Goal: Task Accomplishment & Management: Use online tool/utility

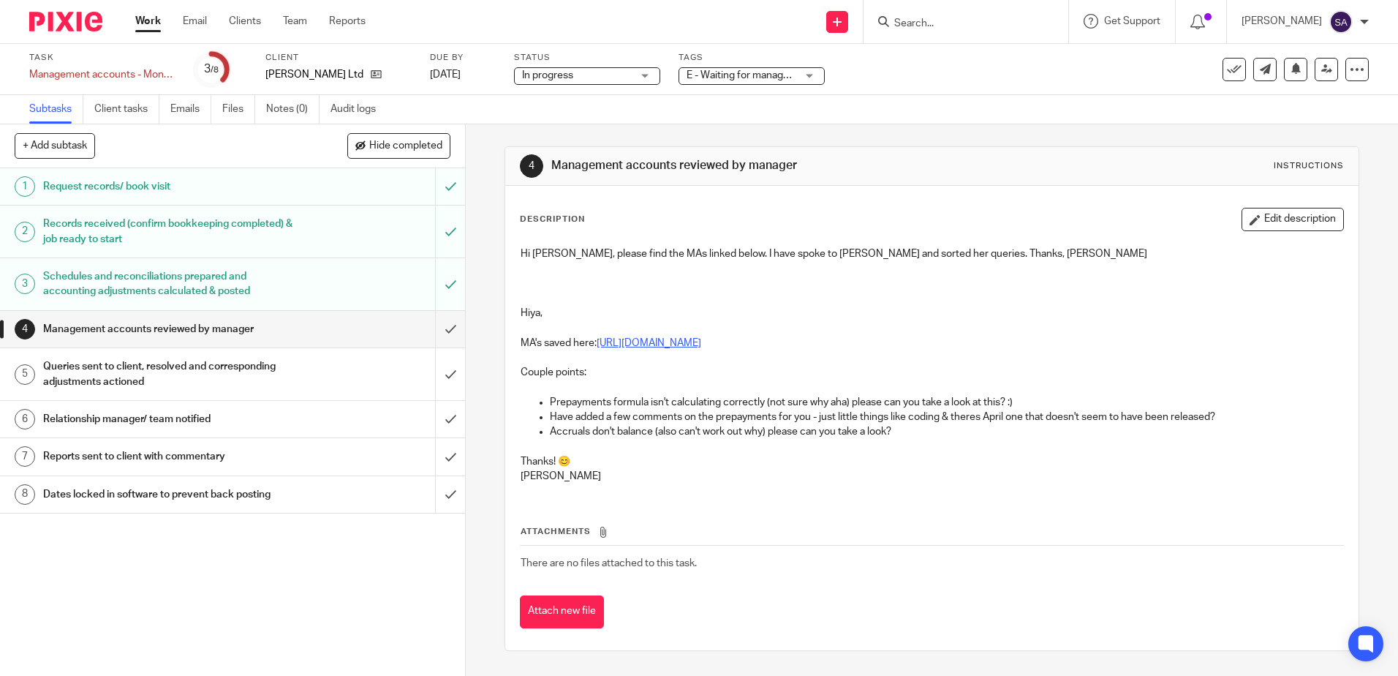
click at [688, 344] on link "[URL][DOMAIN_NAME]" at bounding box center [649, 343] width 105 height 10
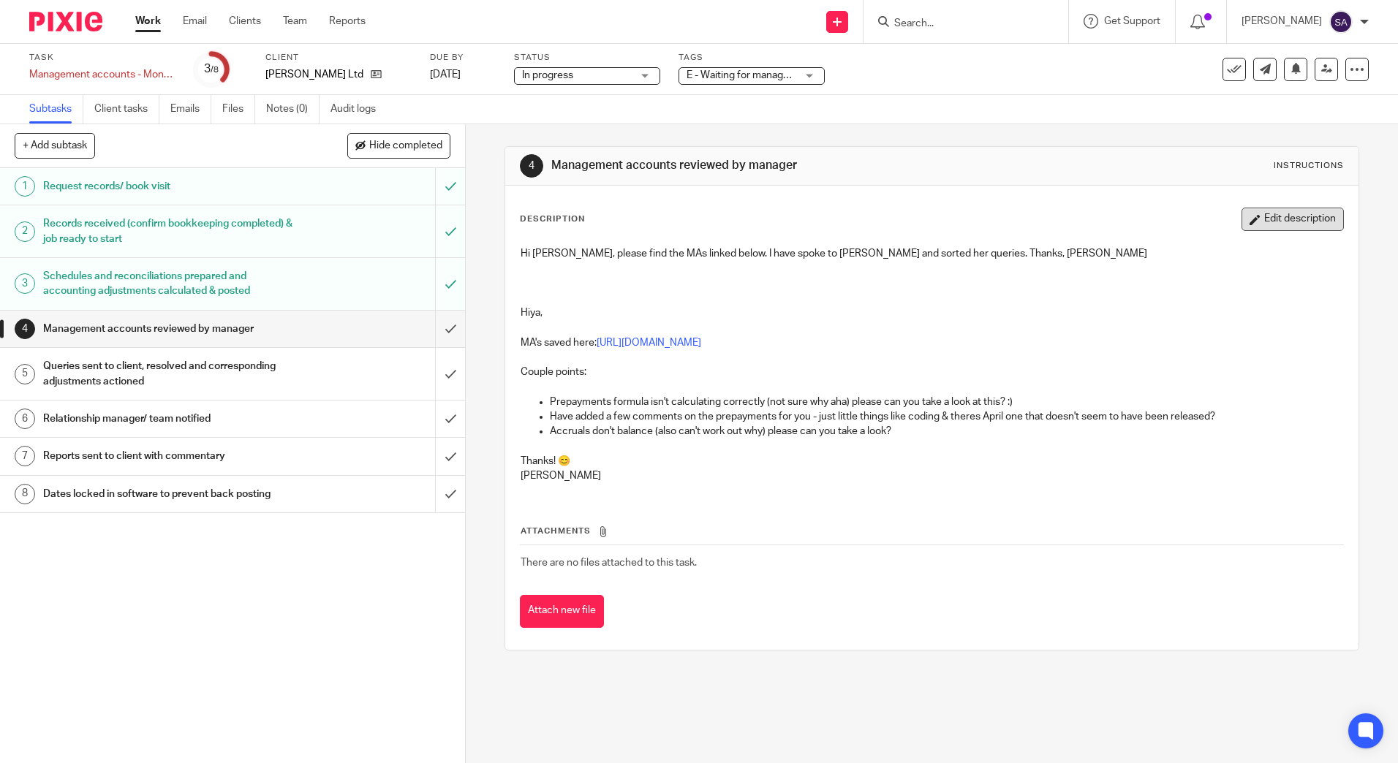
click at [1277, 225] on button "Edit description" at bounding box center [1293, 219] width 102 height 23
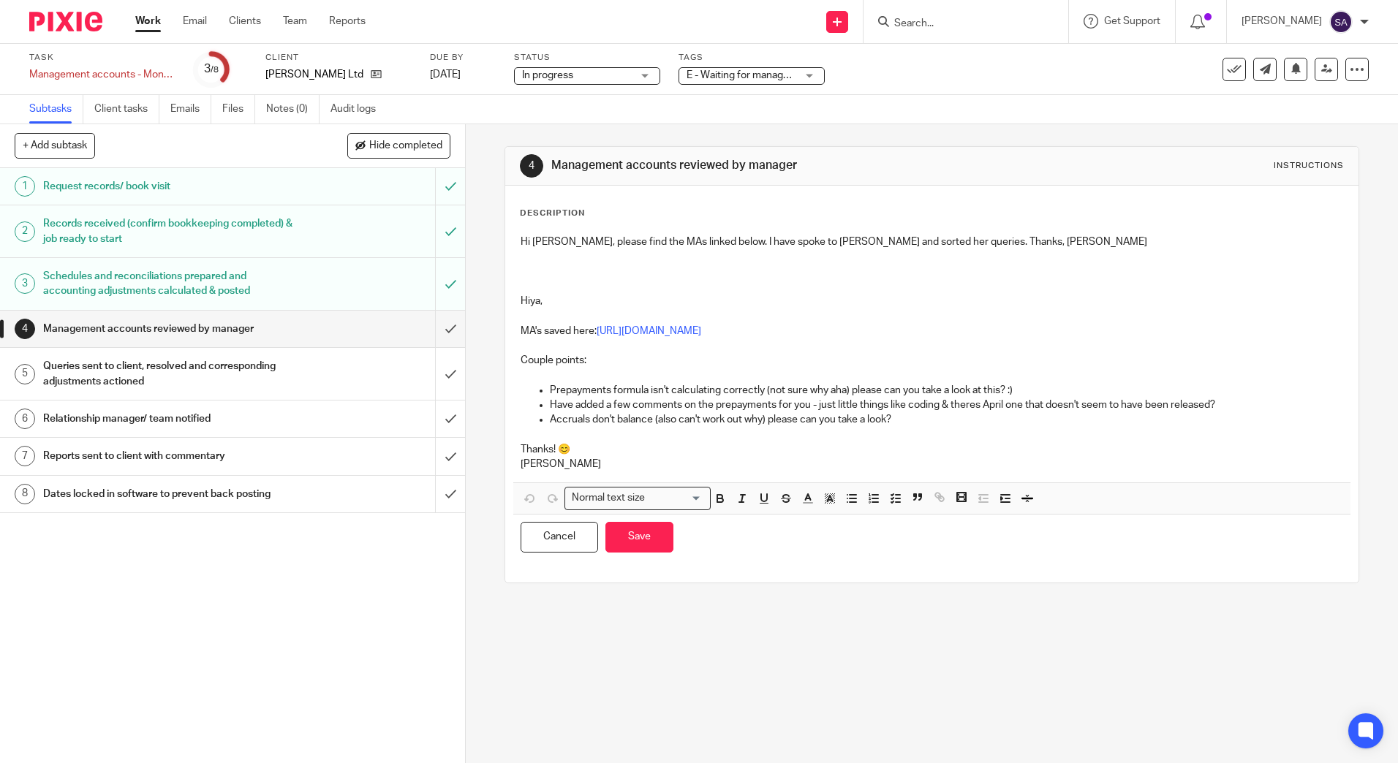
click at [550, 473] on div "Hi [PERSON_NAME], please find the MAs linked below. I have spoke to [PERSON_NAM…" at bounding box center [931, 354] width 837 height 255
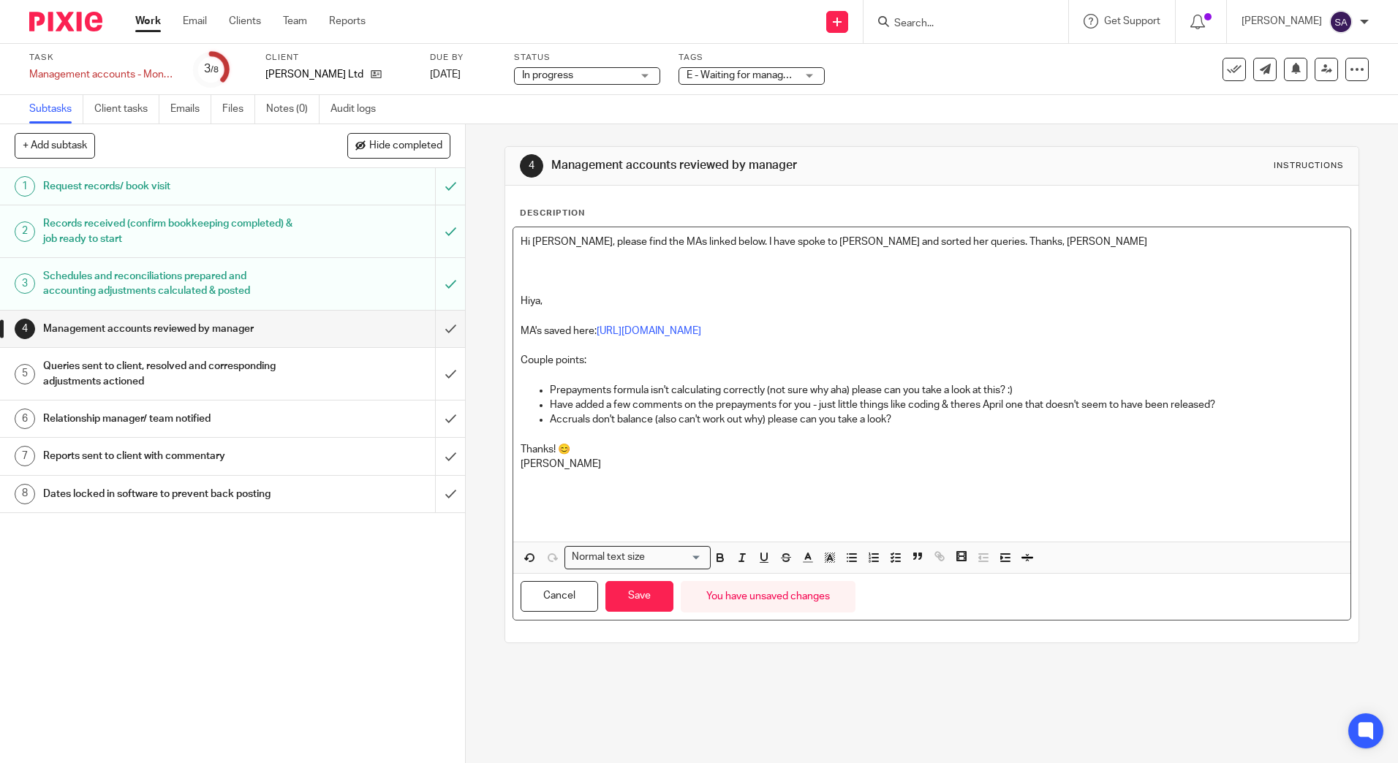
click at [535, 268] on p at bounding box center [932, 271] width 822 height 45
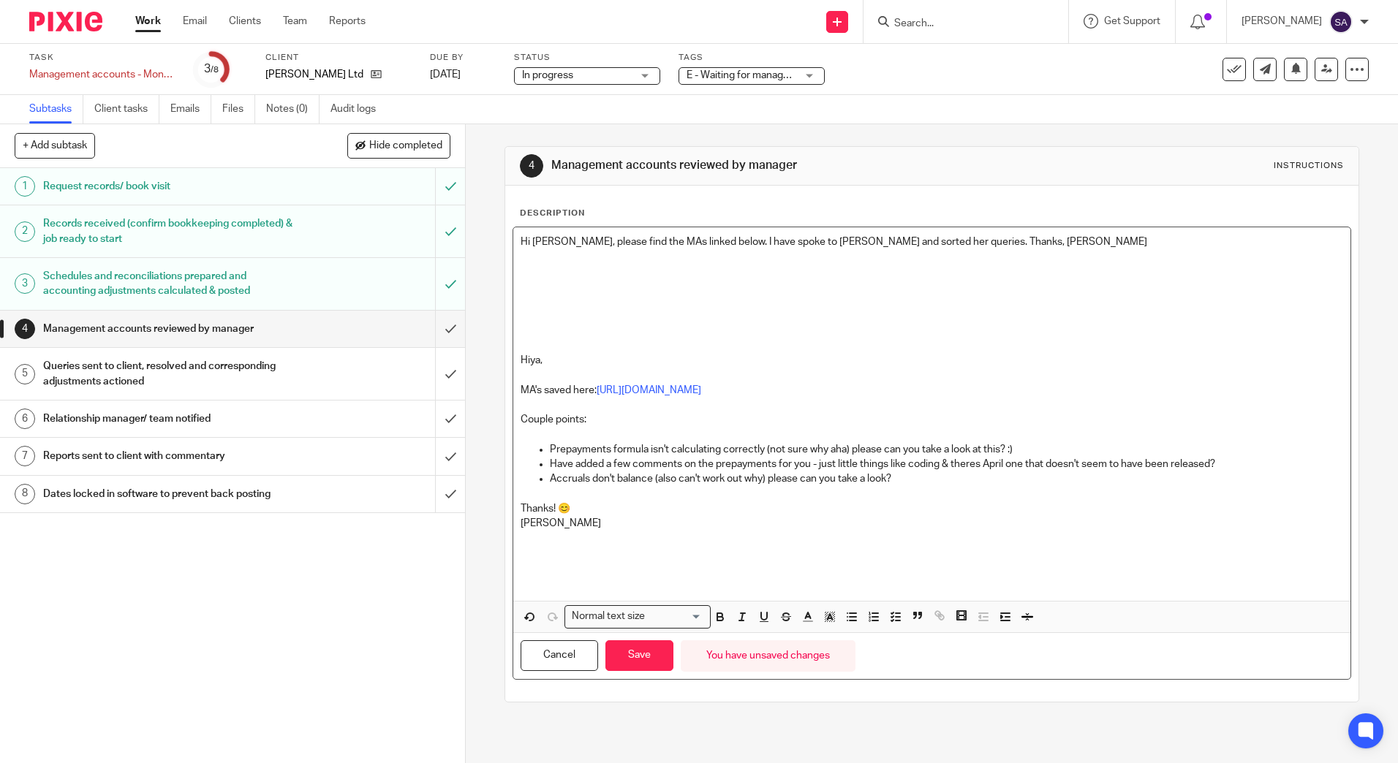
click at [572, 282] on p at bounding box center [932, 286] width 822 height 15
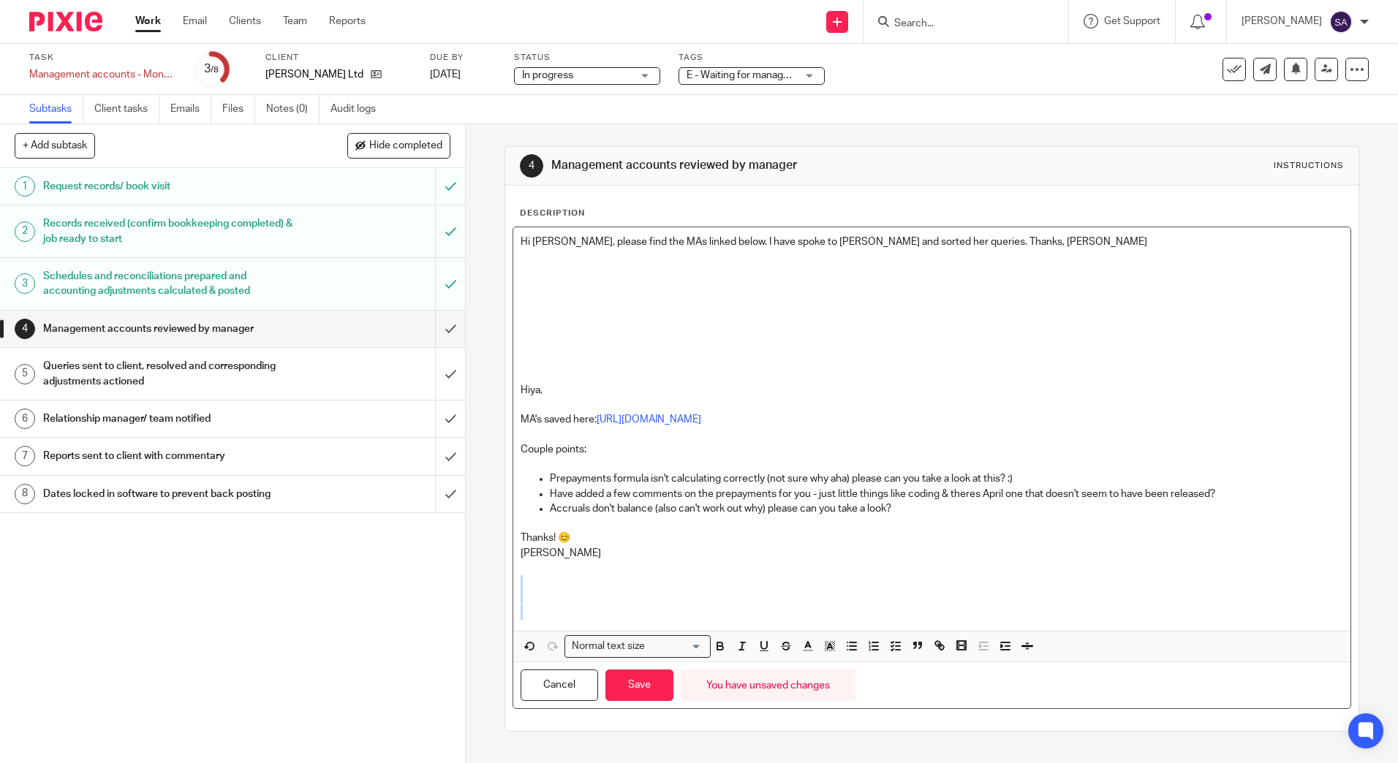
drag, startPoint x: 518, startPoint y: 588, endPoint x: 524, endPoint y: 630, distance: 42.7
click at [524, 630] on div "Hi [PERSON_NAME], please find the MAs linked below. I have spoke to [PERSON_NAM…" at bounding box center [931, 429] width 837 height 404
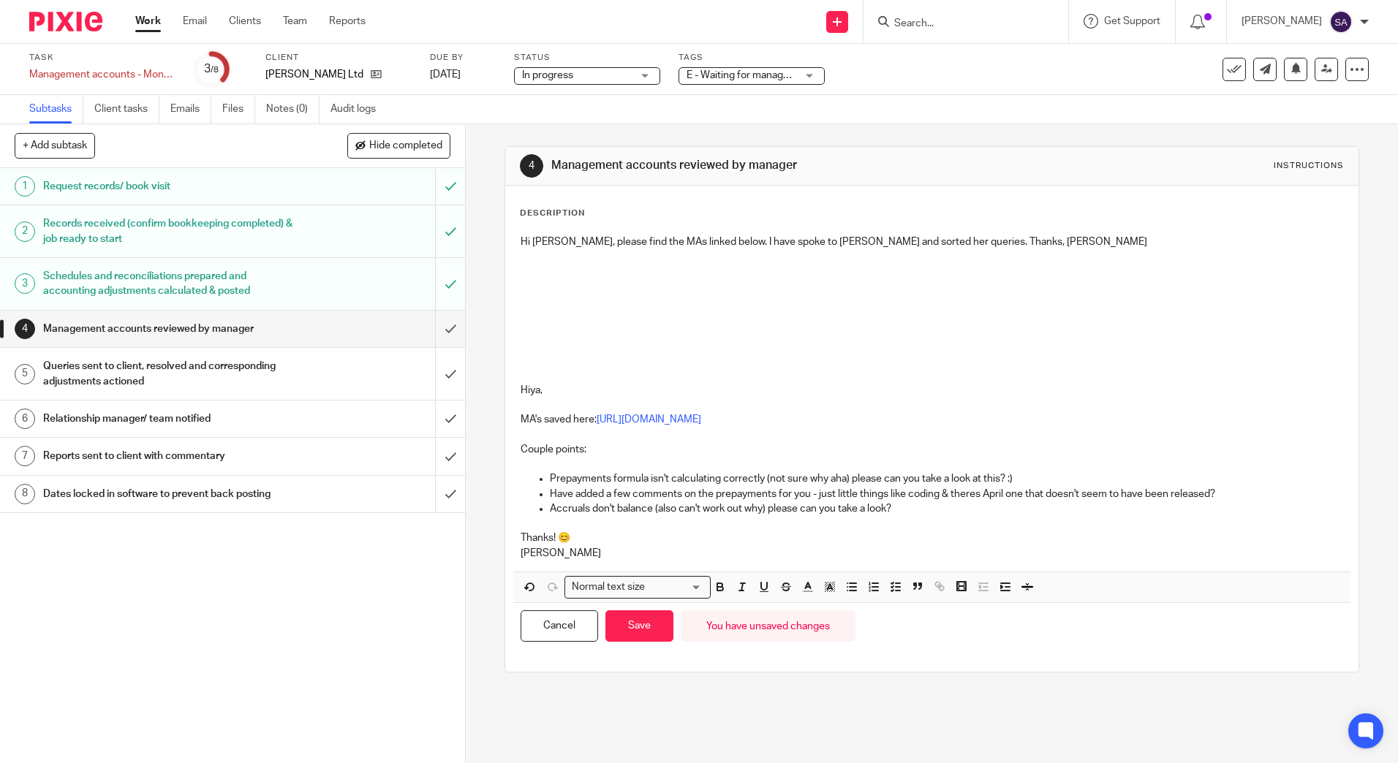
click at [541, 293] on p at bounding box center [932, 286] width 822 height 15
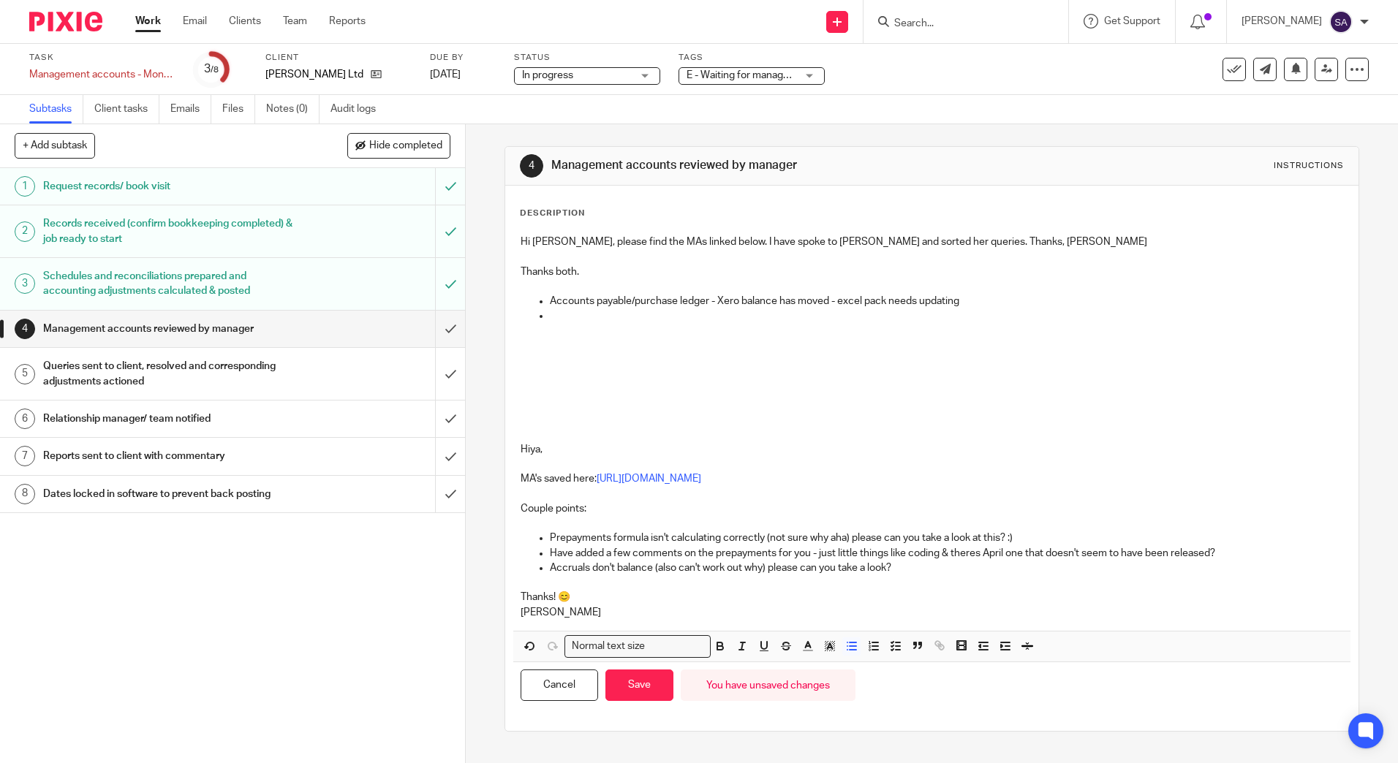
click at [961, 293] on p at bounding box center [932, 286] width 822 height 15
drag, startPoint x: 961, startPoint y: 296, endPoint x: 559, endPoint y: 302, distance: 401.5
click at [600, 307] on p "A" at bounding box center [946, 301] width 793 height 15
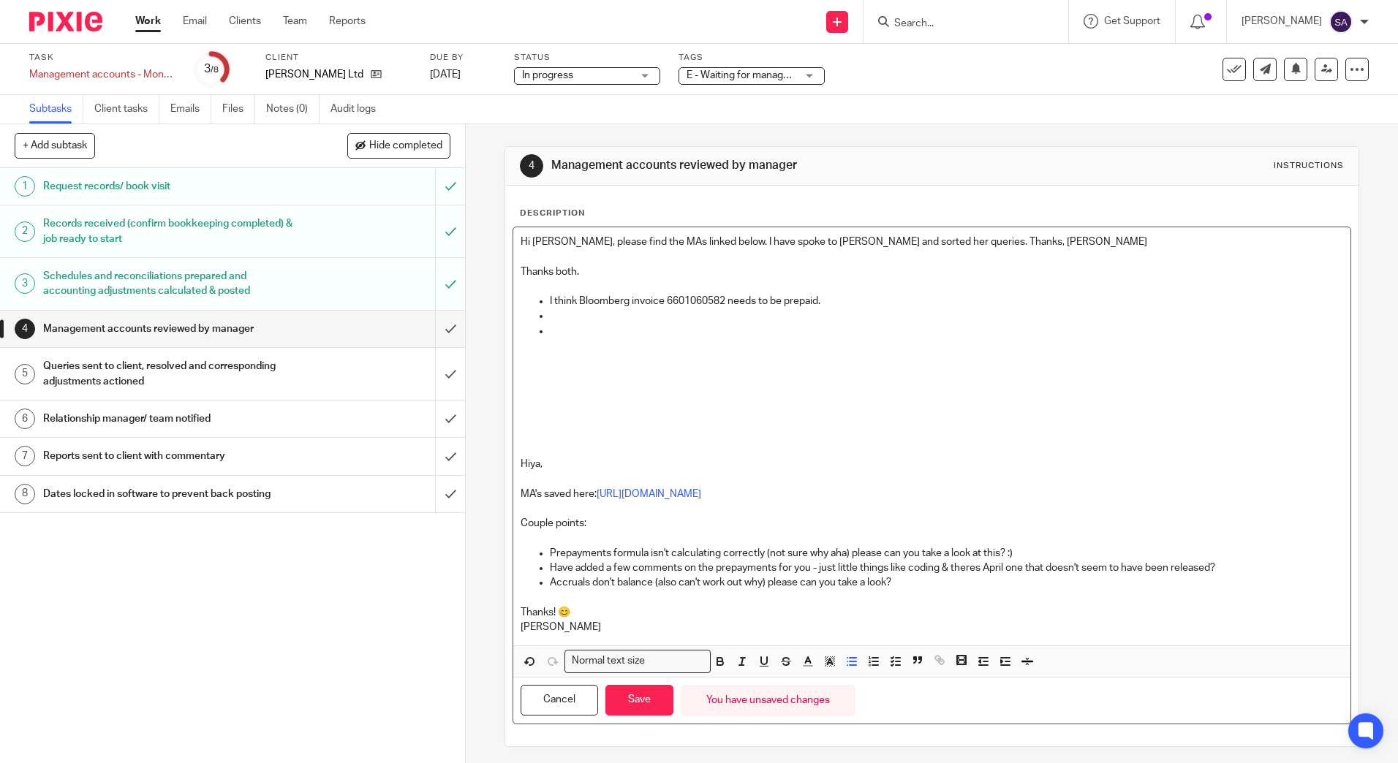
click at [785, 300] on p "I think Bloomberg invoice 6601060582 needs to be prepaid." at bounding box center [946, 301] width 793 height 15
click at [779, 298] on p "I think Bloomberg invoice 6601060582 needs to be partially prepaid." at bounding box center [946, 301] width 793 height 15
drag, startPoint x: 578, startPoint y: 321, endPoint x: 694, endPoint y: 322, distance: 116.3
click at [578, 321] on p at bounding box center [946, 316] width 793 height 15
drag, startPoint x: 868, startPoint y: 325, endPoint x: 995, endPoint y: 337, distance: 127.8
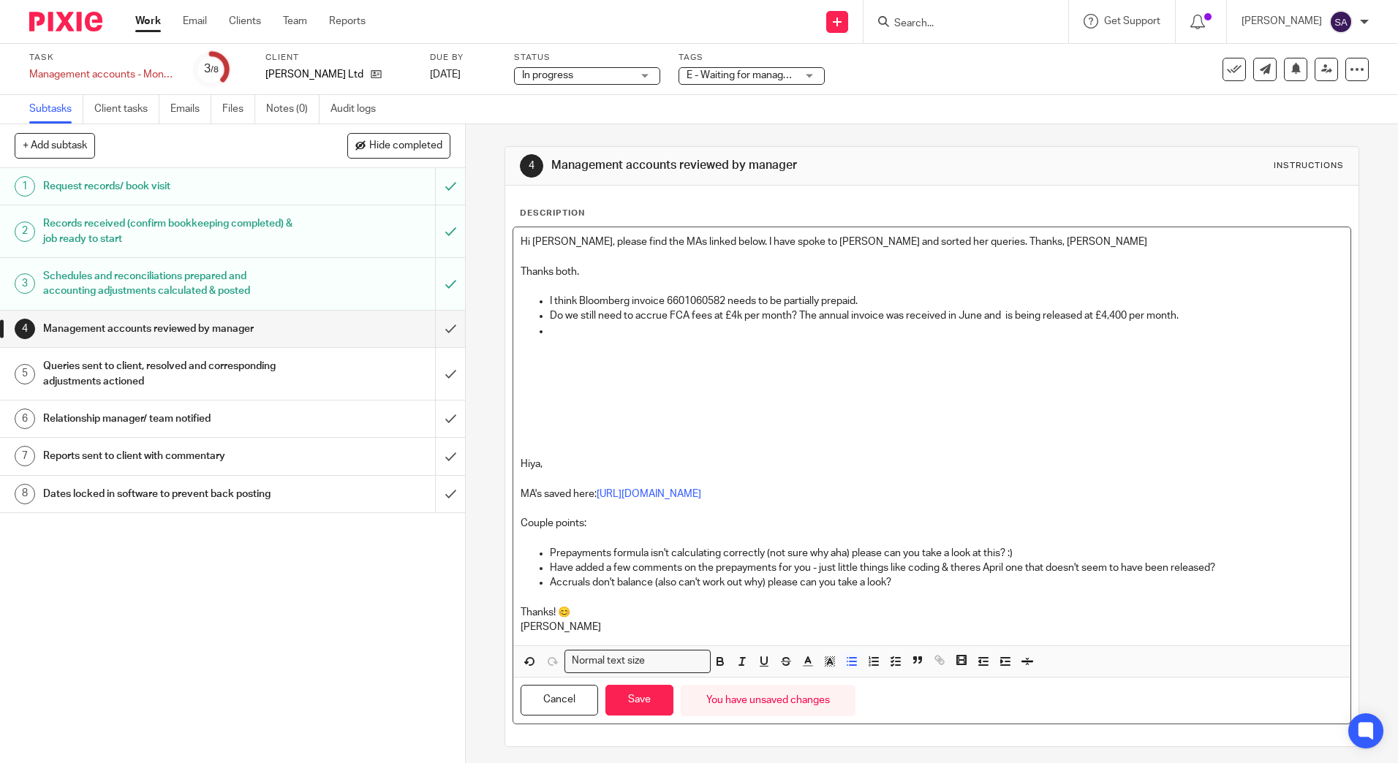
click at [868, 324] on p at bounding box center [946, 331] width 793 height 15
drag, startPoint x: 1206, startPoint y: 315, endPoint x: 820, endPoint y: 323, distance: 386.2
click at [820, 323] on p "Do we still need to accrue FCA fees at £4k per month? The annual invoice was re…" at bounding box center [946, 316] width 793 height 15
click at [815, 314] on p "Do we still need to accrue FCA fees at £4k per month? The annual invoice was re…" at bounding box center [946, 316] width 793 height 15
click at [953, 316] on p "Do we still need to accrue FCA fees at £4k per month? The annual invoice was re…" at bounding box center [946, 316] width 793 height 15
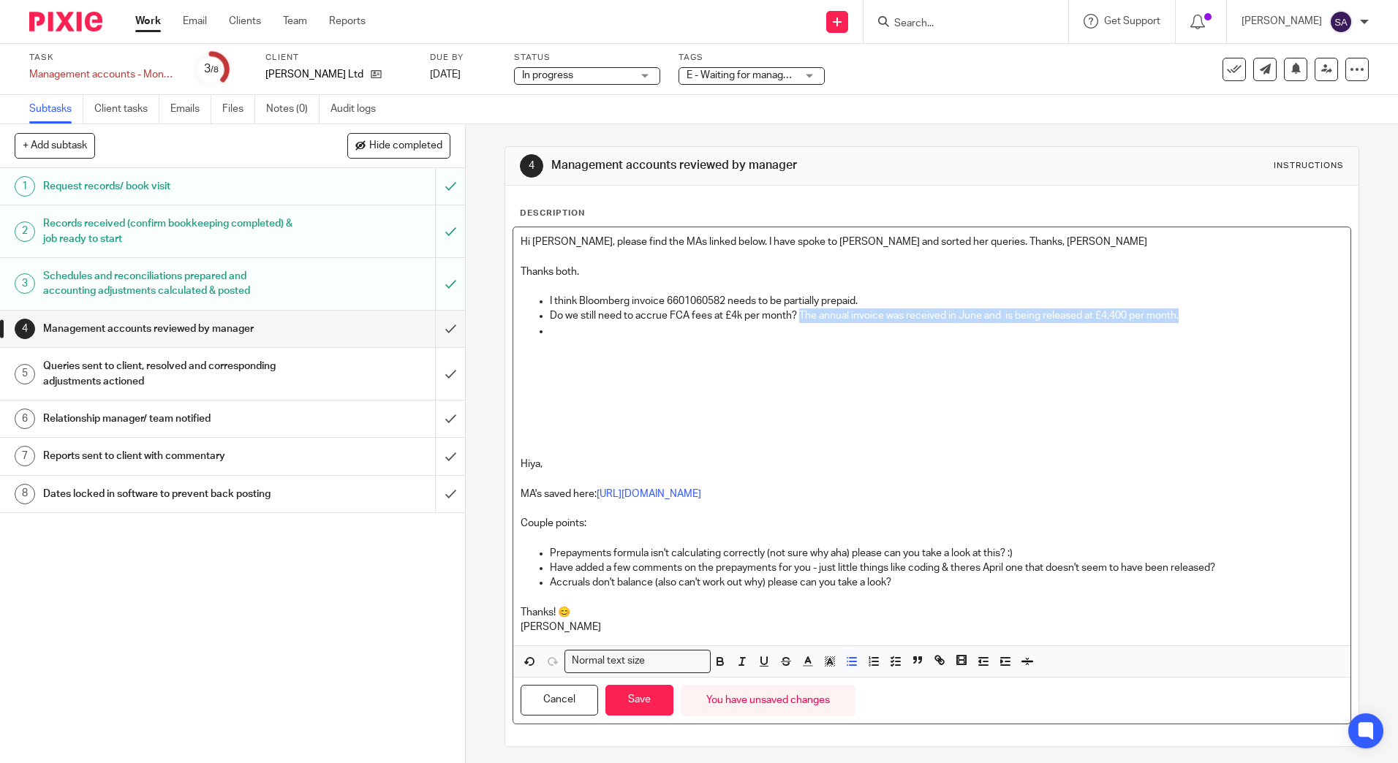
drag, startPoint x: 797, startPoint y: 314, endPoint x: 1184, endPoint y: 317, distance: 386.9
click at [1184, 317] on p "Do we still need to accrue FCA fees at £4k per month? The annual invoice was re…" at bounding box center [946, 316] width 793 height 15
drag, startPoint x: 608, startPoint y: 336, endPoint x: 621, endPoint y: 329, distance: 14.7
click at [608, 336] on p at bounding box center [946, 331] width 793 height 15
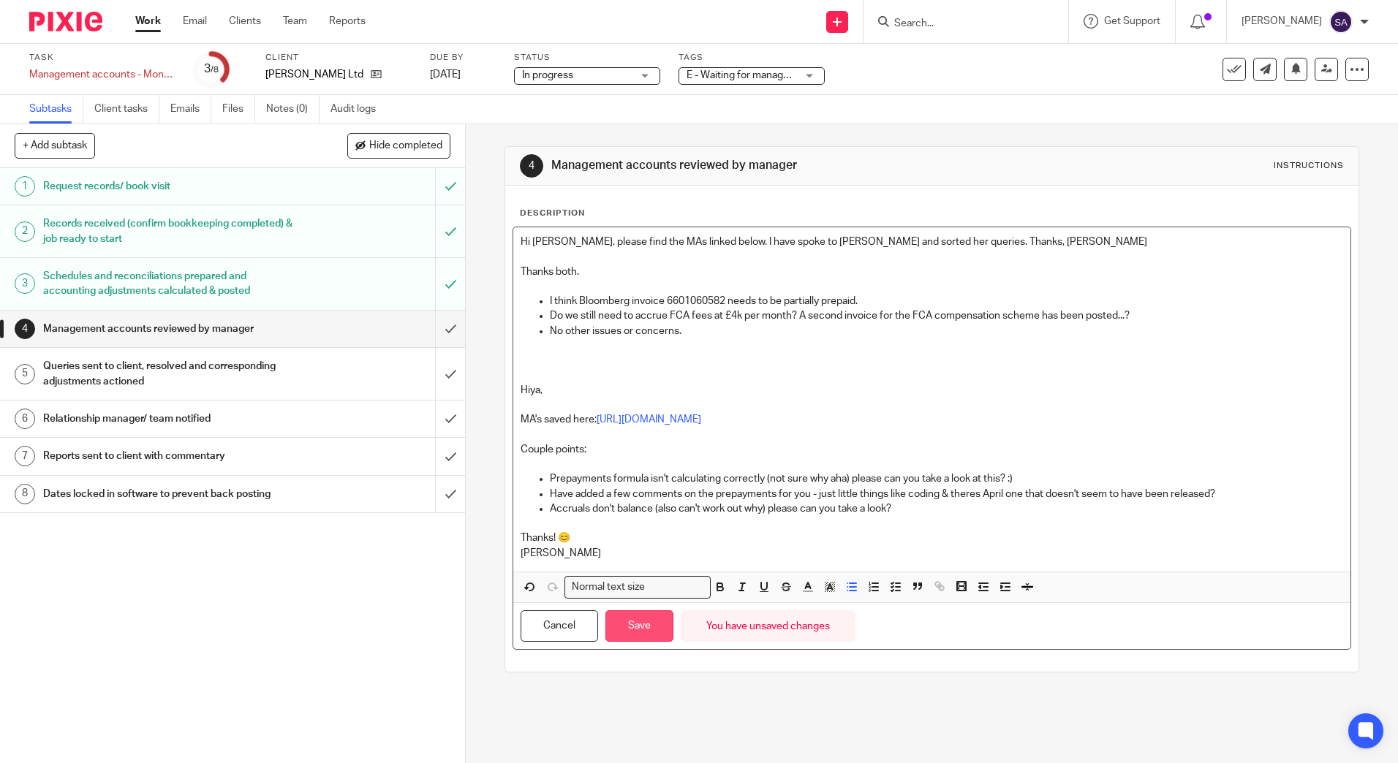
click at [642, 624] on button "Save" at bounding box center [639, 626] width 68 height 31
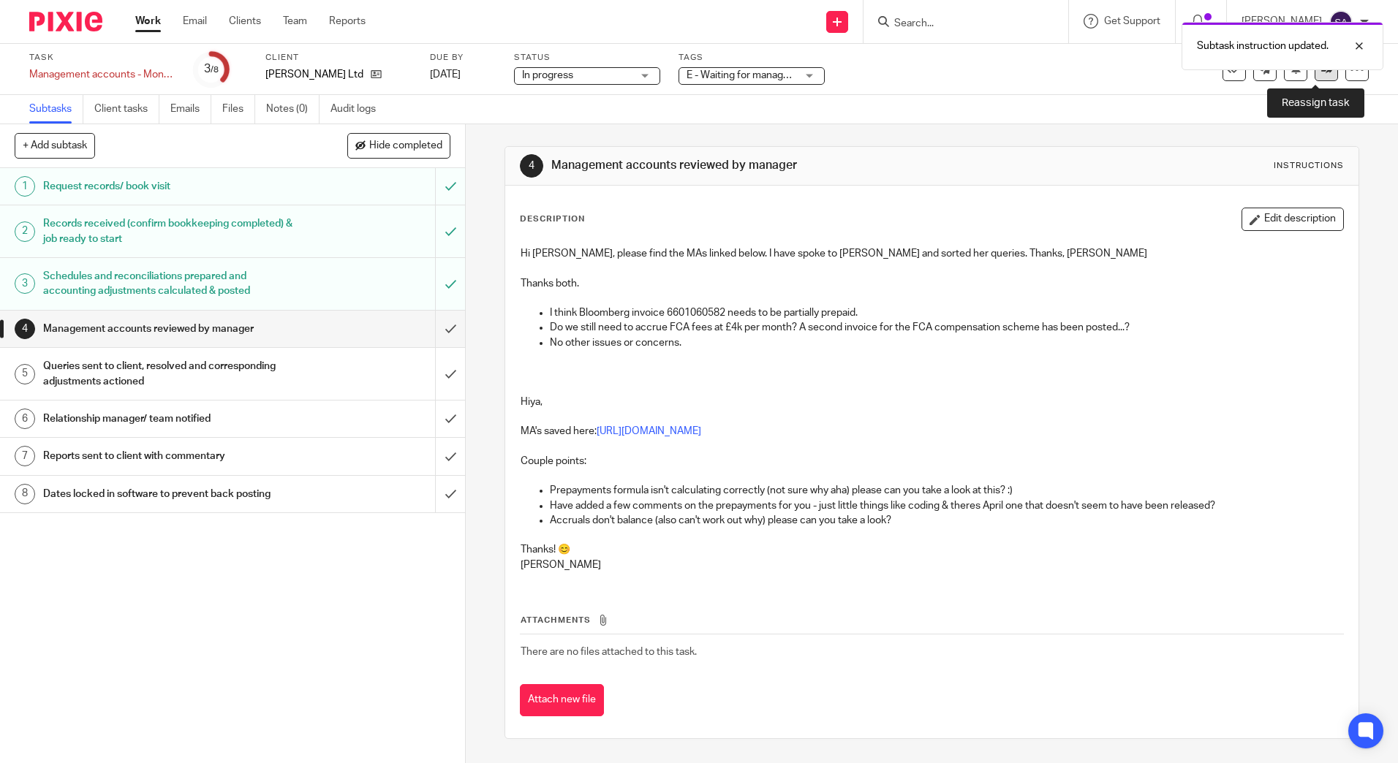
click at [1321, 72] on icon at bounding box center [1326, 69] width 11 height 11
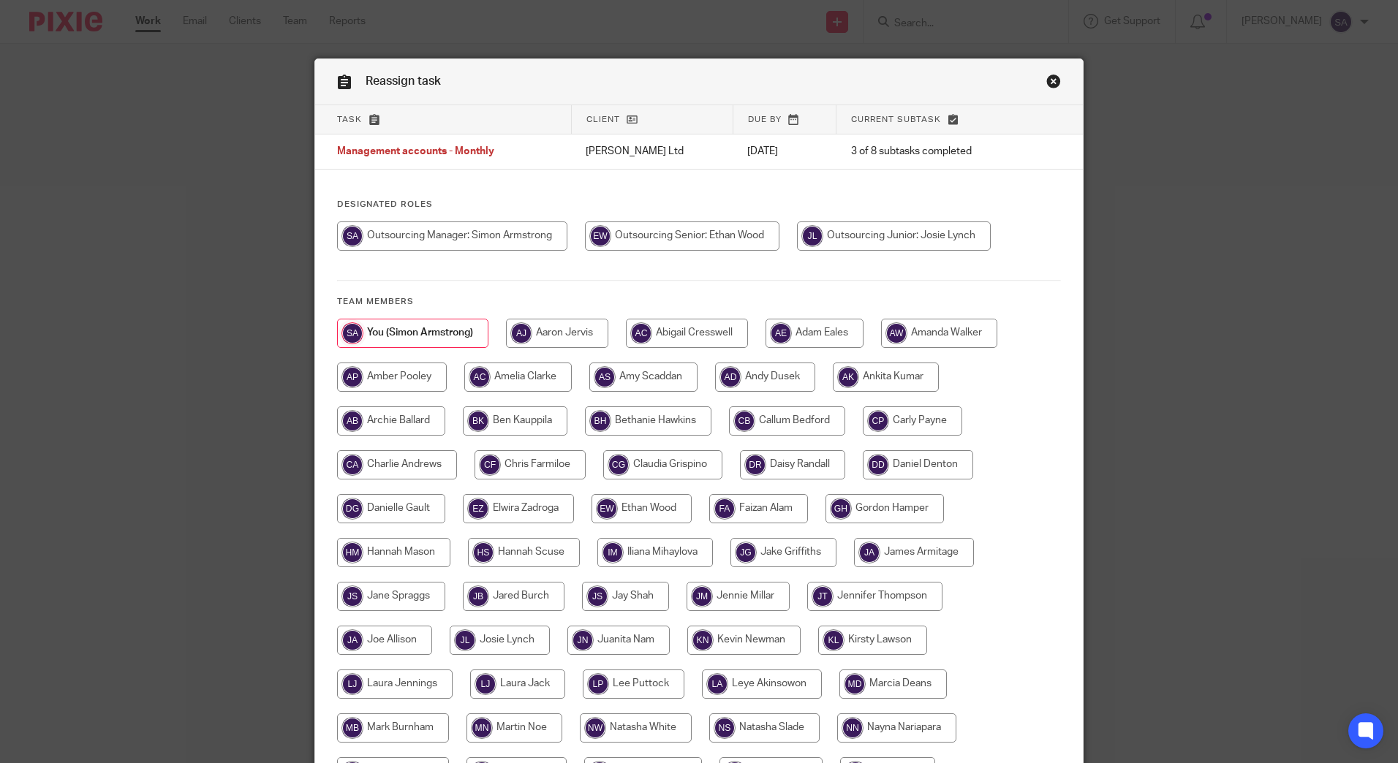
click at [730, 236] on input "radio" at bounding box center [682, 236] width 195 height 29
radio input "true"
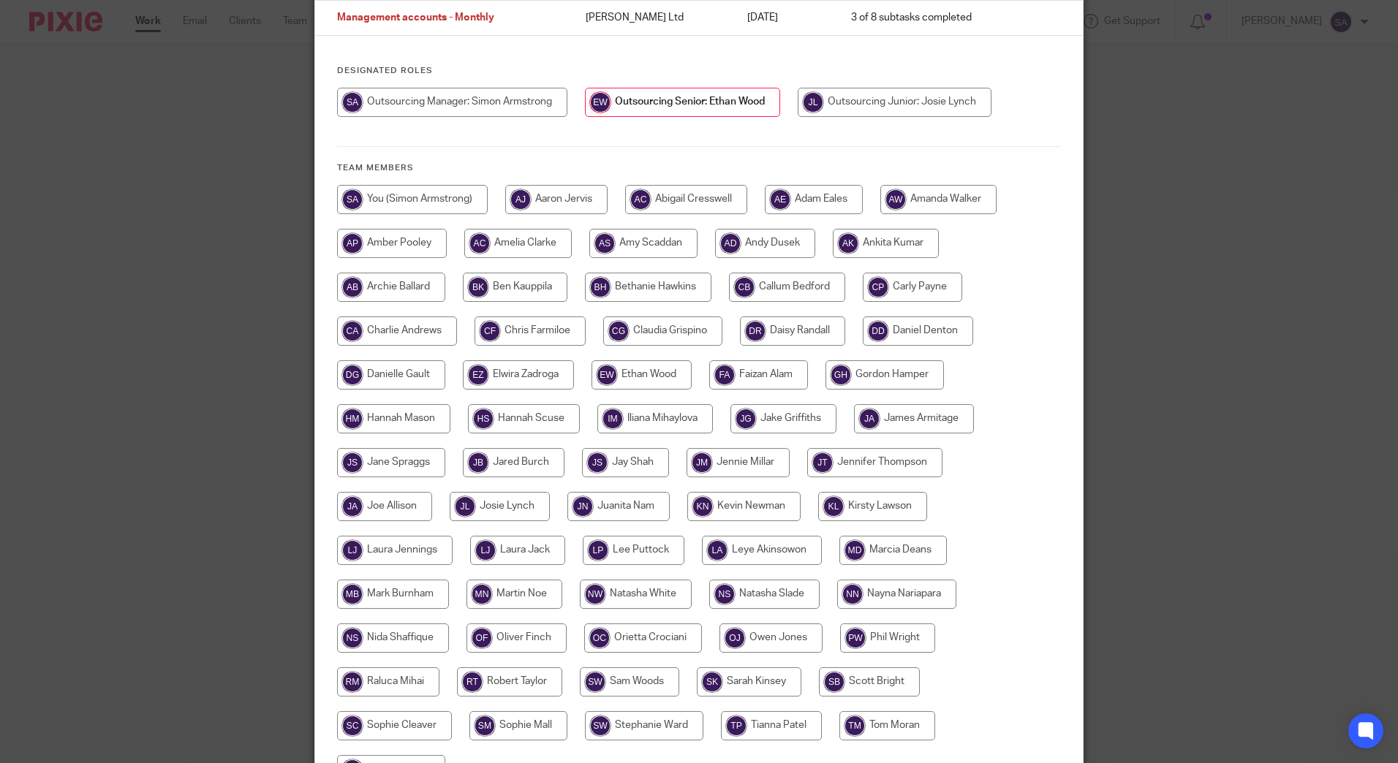
scroll to position [290, 0]
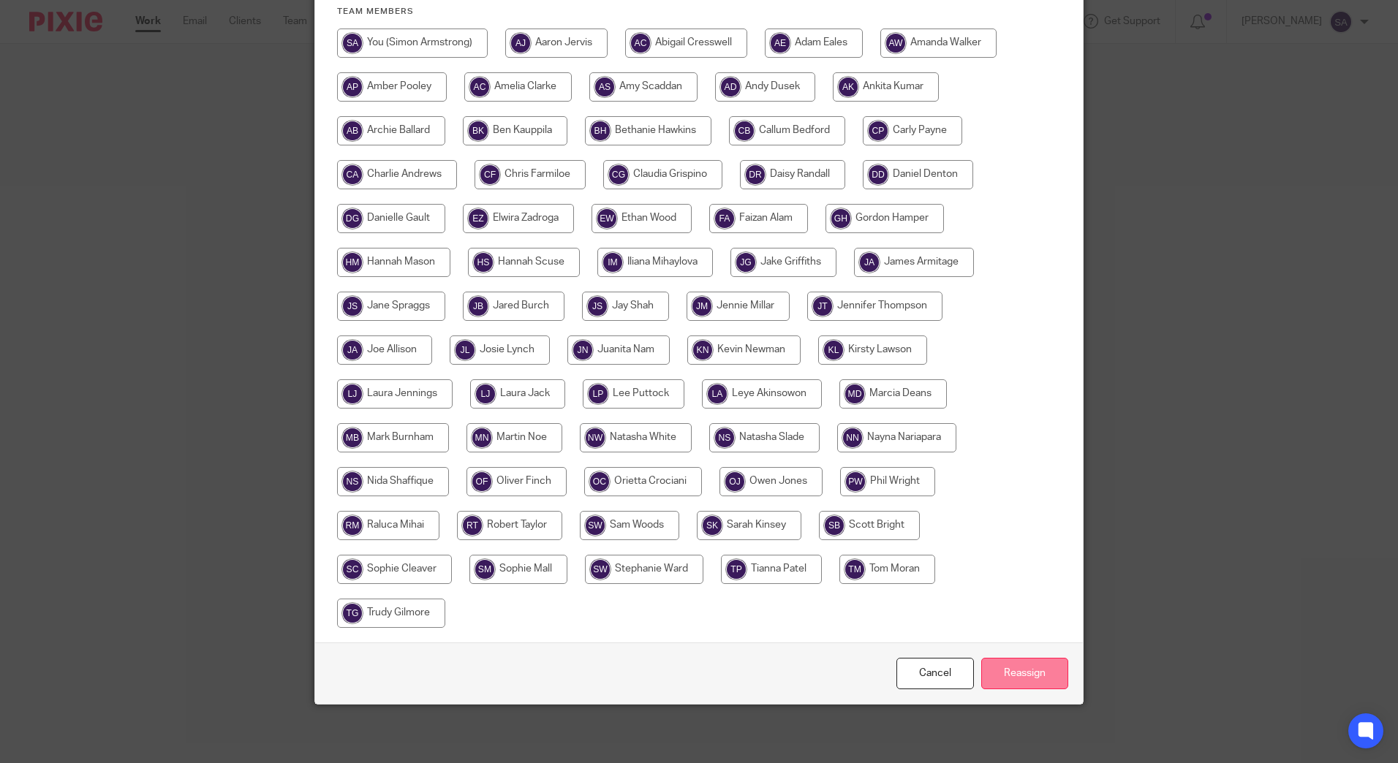
click at [1030, 681] on input "Reassign" at bounding box center [1024, 673] width 87 height 31
